Goal: Information Seeking & Learning: Find specific fact

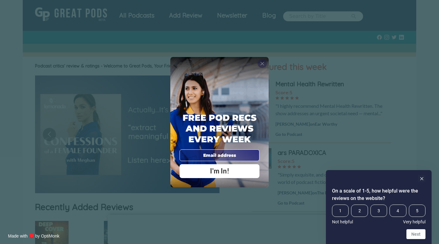
click at [263, 65] on span "X" at bounding box center [262, 63] width 4 height 6
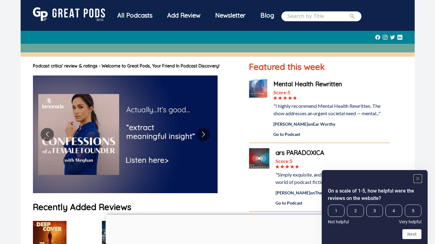
click at [418, 177] on icon "Hide survey" at bounding box center [417, 178] width 3 height 3
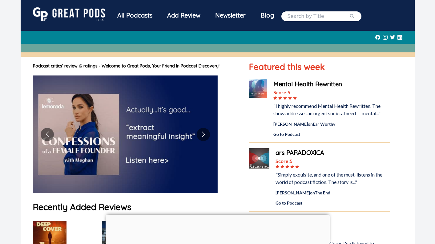
click at [194, 14] on div "Add Review" at bounding box center [184, 15] width 48 height 16
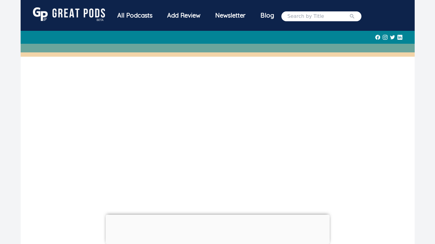
click at [124, 18] on div "All Podcasts" at bounding box center [135, 15] width 50 height 16
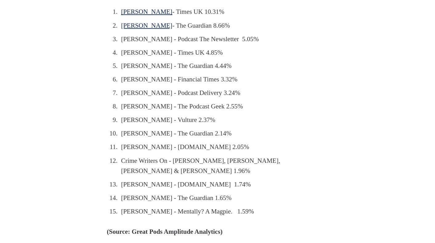
scroll to position [541, 0]
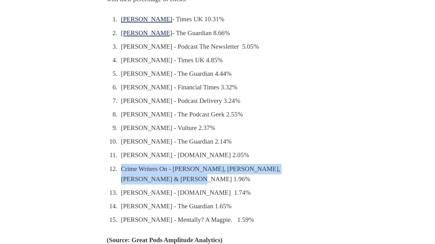
drag, startPoint x: 122, startPoint y: 189, endPoint x: 146, endPoint y: 202, distance: 26.4
click at [147, 184] on li "Crime Writers On - Rebecca Lavoie, Kevin Flynn, Lara Bricker & Toby Ball 1.96%" at bounding box center [219, 174] width 200 height 21
copy li "Crime Writers On - Rebecca Lavoie, Kevin Flynn, Lara Bricker & Toby Ball"
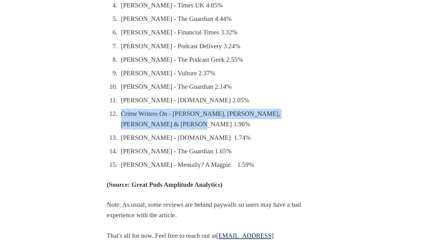
scroll to position [603, 0]
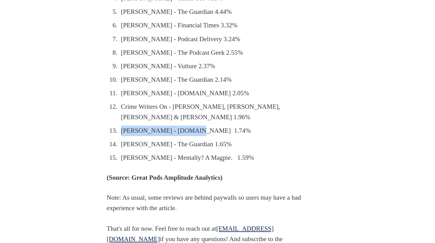
drag, startPoint x: 192, startPoint y: 154, endPoint x: 121, endPoint y: 153, distance: 71.4
click at [121, 136] on li "Ximena Smith - Stuff.NZ 1.74%" at bounding box center [219, 131] width 200 height 10
copy li "Ximena Smith - Stuff.NZ"
click at [191, 136] on li "Ximena Smith - Stuff.NZ 1.74%" at bounding box center [219, 131] width 200 height 10
drag, startPoint x: 191, startPoint y: 151, endPoint x: 121, endPoint y: 153, distance: 70.1
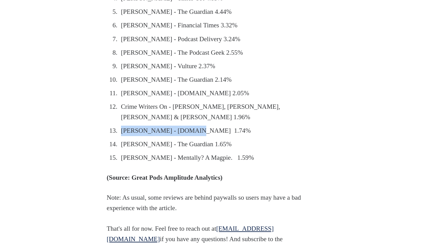
click at [121, 136] on li "Ximena Smith - Stuff.NZ 1.74%" at bounding box center [219, 131] width 200 height 10
copy li "Ximena Smith - Stuff.NZ"
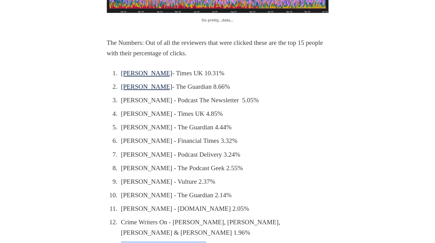
scroll to position [480, 0]
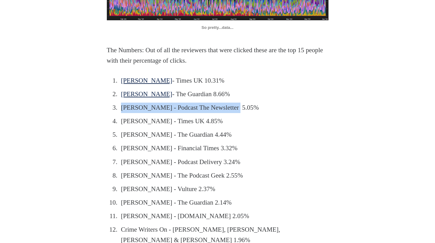
drag, startPoint x: 121, startPoint y: 129, endPoint x: 235, endPoint y: 131, distance: 113.8
click at [235, 113] on li "Lauren Passell - Podcast The Newsletter 5.05%" at bounding box center [219, 108] width 200 height 10
copy li "Lauren Passell - Podcast The Newsletter"
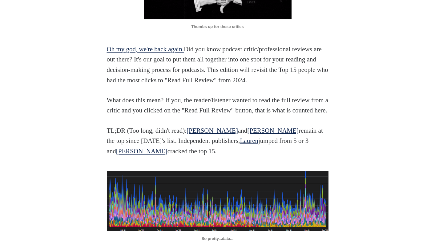
scroll to position [234, 0]
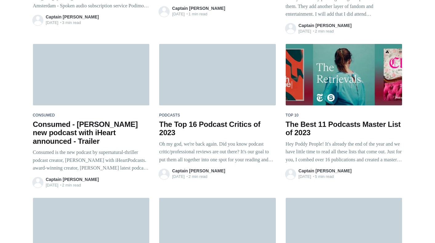
scroll to position [2397, 0]
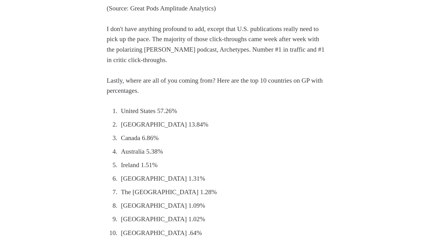
scroll to position [984, 0]
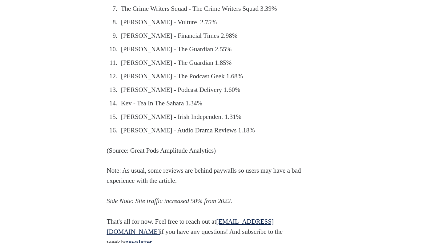
scroll to position [738, 0]
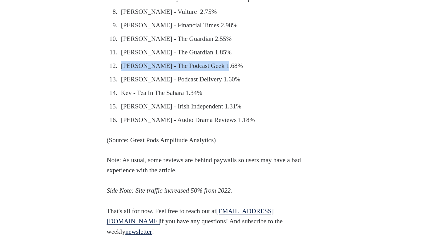
drag, startPoint x: 223, startPoint y: 97, endPoint x: 122, endPoint y: 97, distance: 100.6
click at [122, 71] on li "[PERSON_NAME] - The Podcast Geek 1.68%" at bounding box center [219, 66] width 200 height 10
copy li "[PERSON_NAME] - The Podcast Geek"
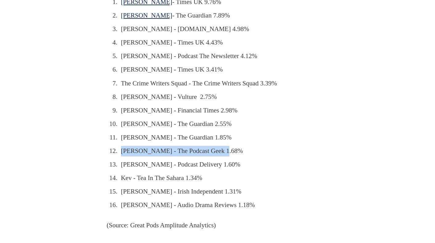
scroll to position [646, 0]
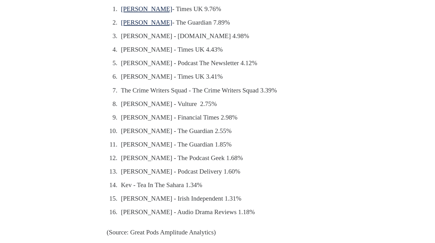
click at [253, 82] on li "[PERSON_NAME] - Times UK 3.41%" at bounding box center [219, 77] width 200 height 10
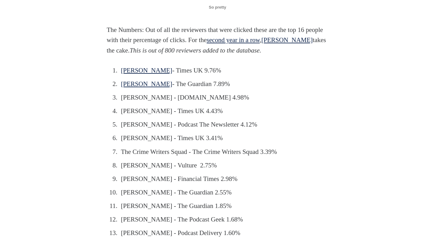
scroll to position [584, 0]
